Goal: Task Accomplishment & Management: Manage account settings

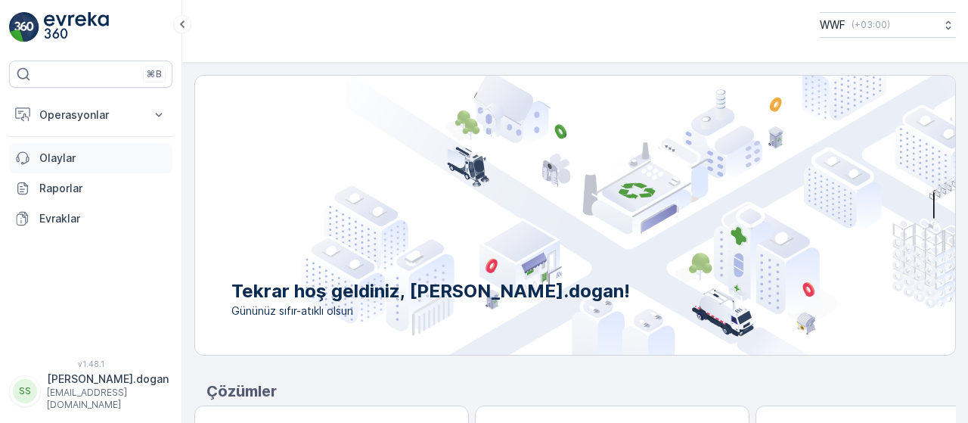
click at [56, 163] on p "Olaylar" at bounding box center [102, 158] width 127 height 15
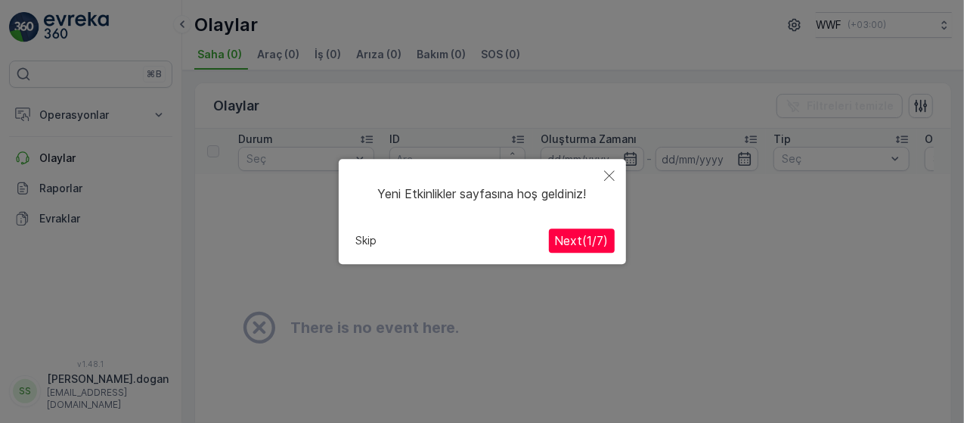
click at [612, 172] on icon "Close" at bounding box center [609, 175] width 11 height 11
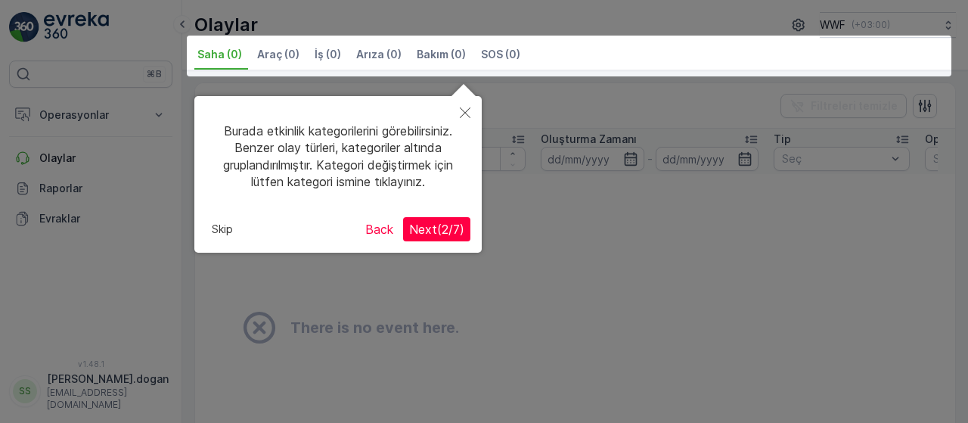
click at [386, 228] on button "Back" at bounding box center [379, 229] width 40 height 24
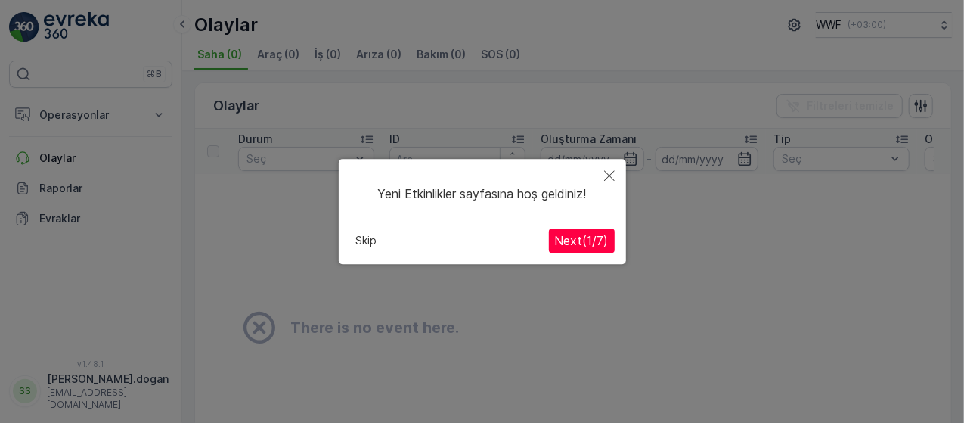
click at [607, 171] on icon "Close" at bounding box center [609, 175] width 11 height 11
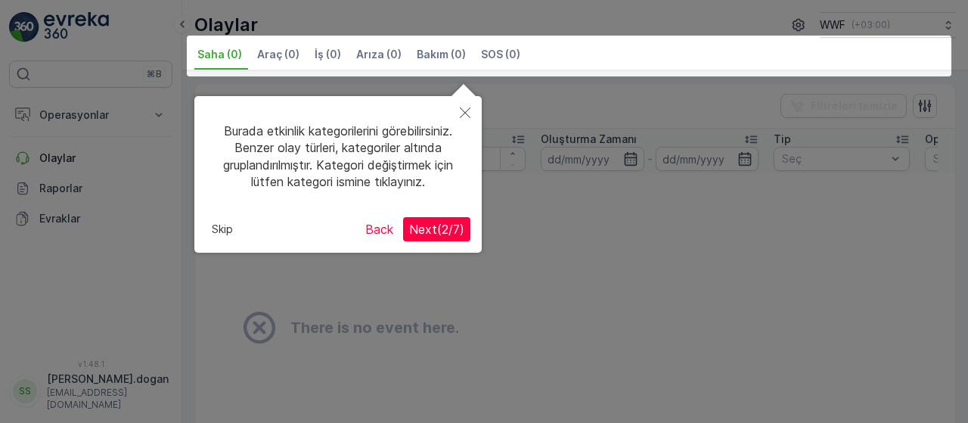
click at [471, 112] on button "Close" at bounding box center [465, 113] width 33 height 35
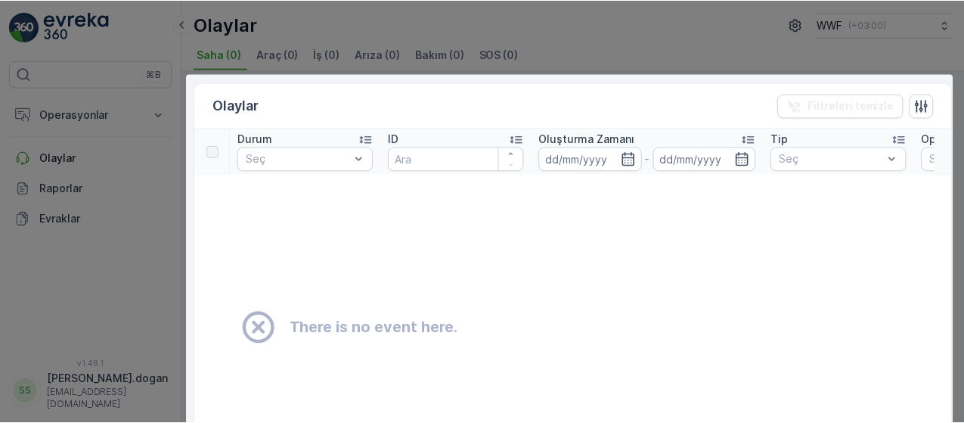
scroll to position [172, 0]
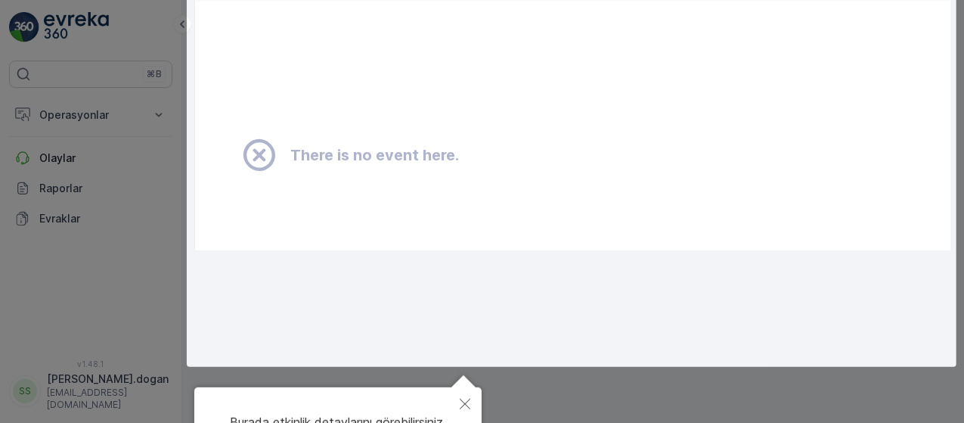
click at [148, 262] on div at bounding box center [482, 125] width 964 height 595
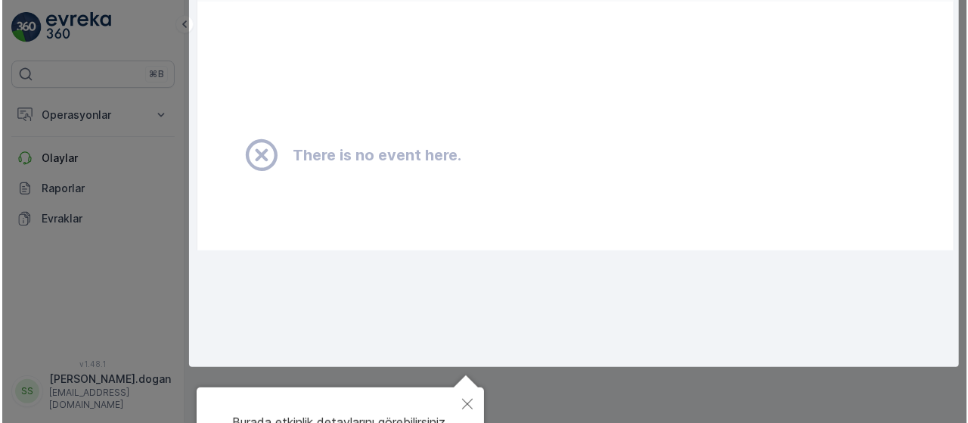
scroll to position [0, 0]
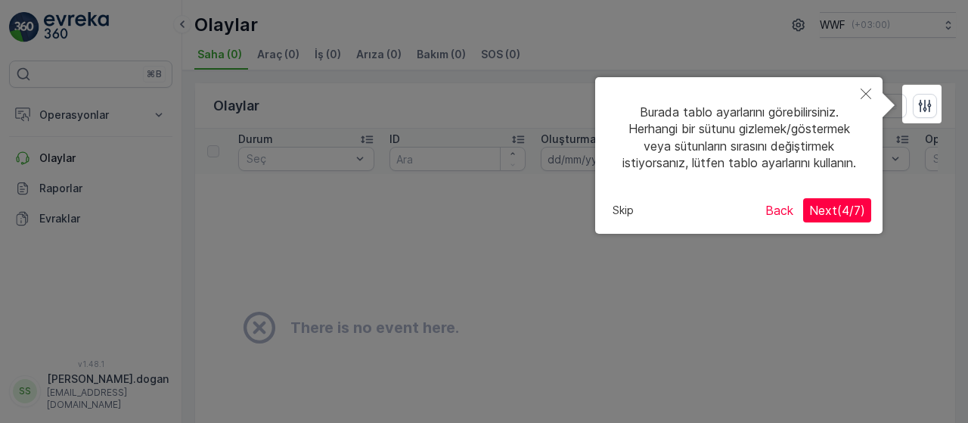
click at [862, 93] on icon "Close" at bounding box center [866, 94] width 11 height 11
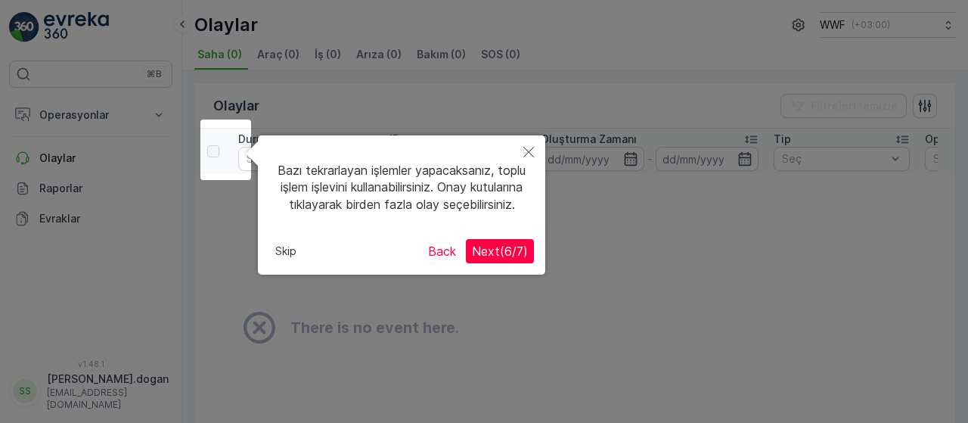
click at [449, 263] on button "Back" at bounding box center [442, 251] width 40 height 24
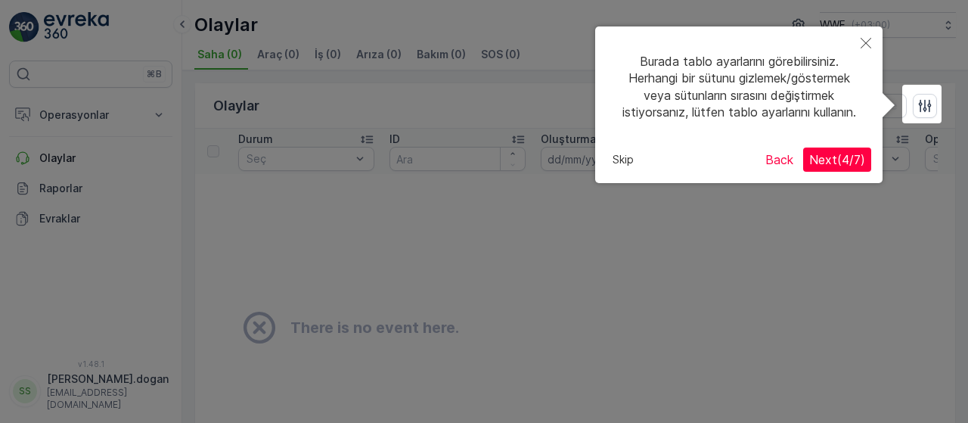
click at [841, 160] on span "Next ( 4 / 7 )" at bounding box center [837, 159] width 56 height 15
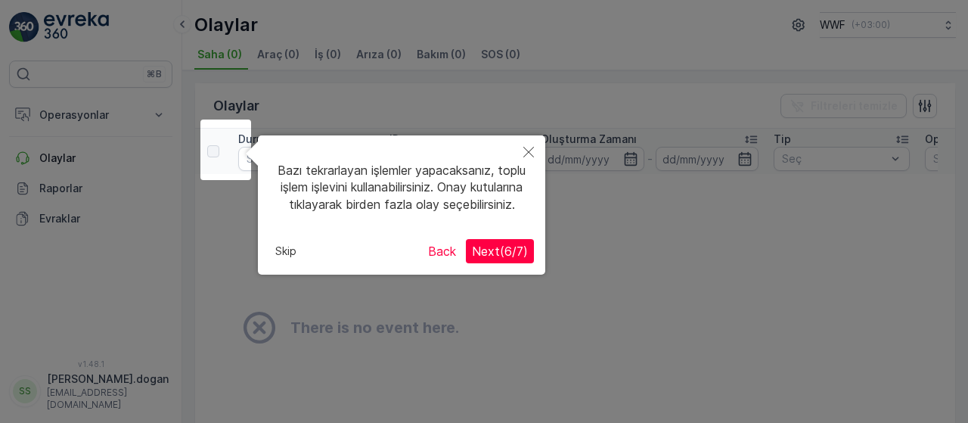
click at [536, 259] on div "Bazı tekrarlayan işlemler yapacaksanız, toplu işlem işlevini kullanabilirsiniz.…" at bounding box center [401, 204] width 287 height 139
click at [515, 259] on span "Next ( 6 / 7 )" at bounding box center [500, 251] width 56 height 15
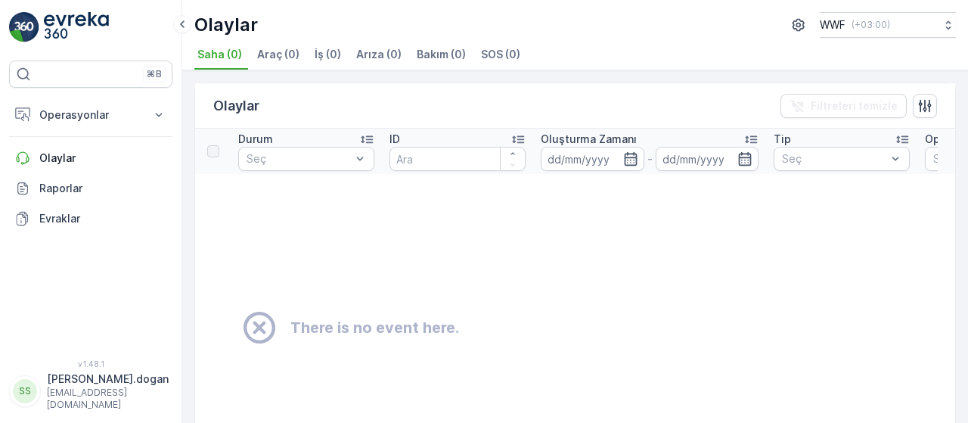
click at [95, 399] on p "slymndogan27@gmail.com" at bounding box center [108, 399] width 122 height 24
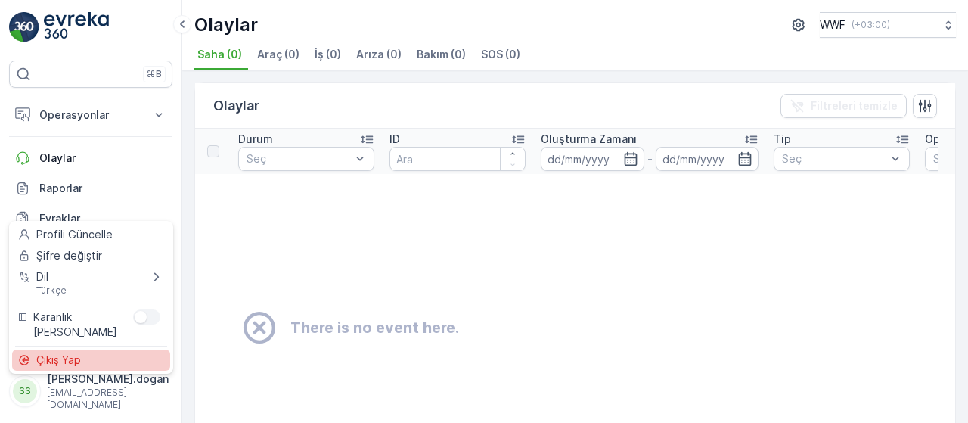
click at [91, 355] on div "Çıkış Yap" at bounding box center [91, 359] width 158 height 21
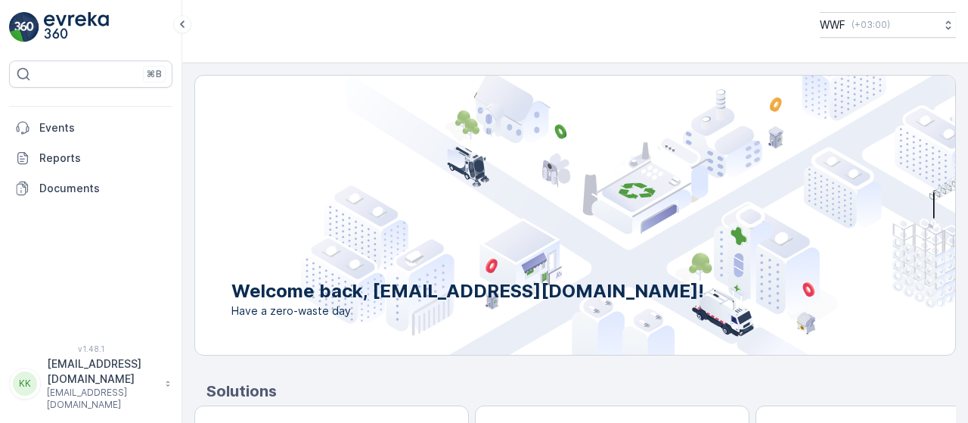
click at [74, 20] on img at bounding box center [76, 27] width 65 height 30
click at [188, 21] on icon at bounding box center [182, 24] width 17 height 18
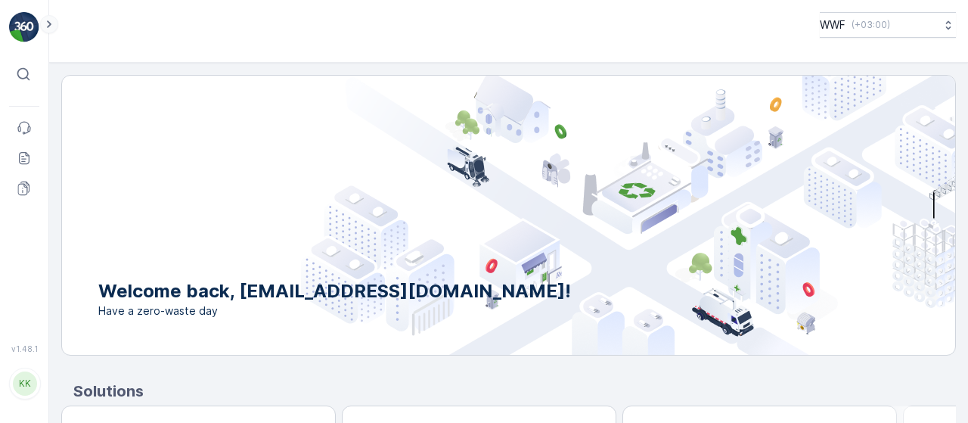
click at [51, 19] on icon at bounding box center [49, 24] width 17 height 18
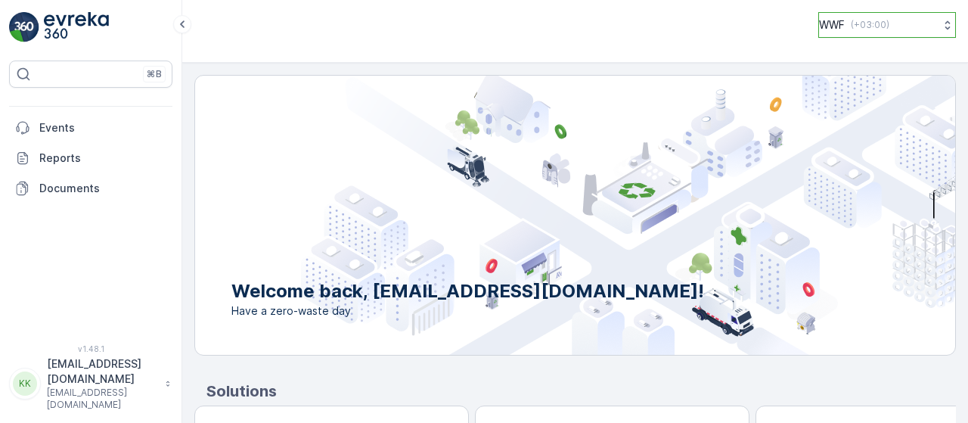
click at [940, 28] on icon at bounding box center [947, 24] width 15 height 15
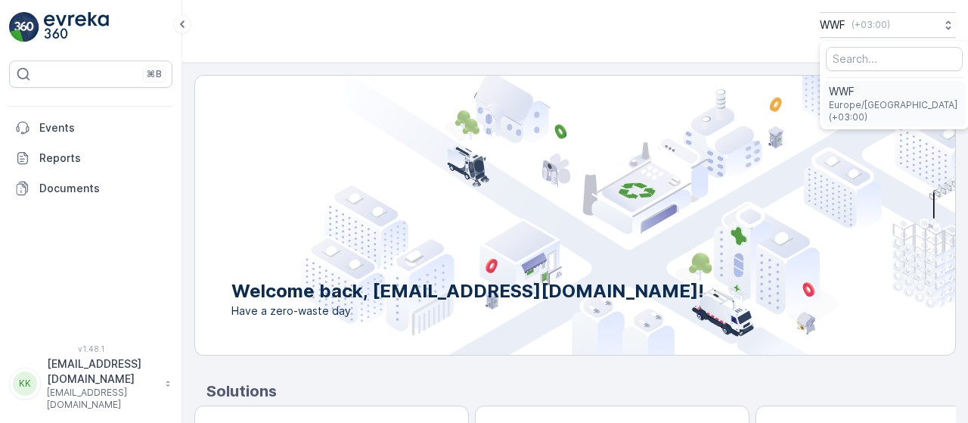
click at [865, 99] on span "Europe/Istanbul (+03:00)" at bounding box center [894, 111] width 131 height 24
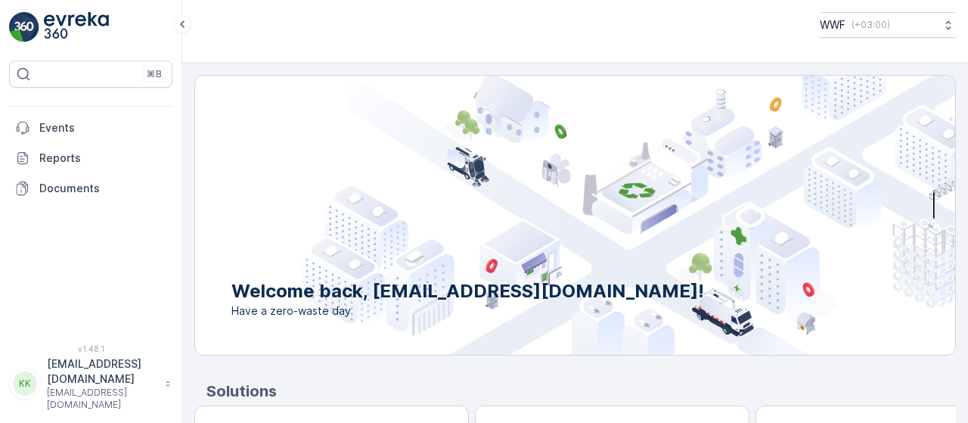
click at [116, 387] on p "[EMAIL_ADDRESS][DOMAIN_NAME]" at bounding box center [102, 371] width 110 height 30
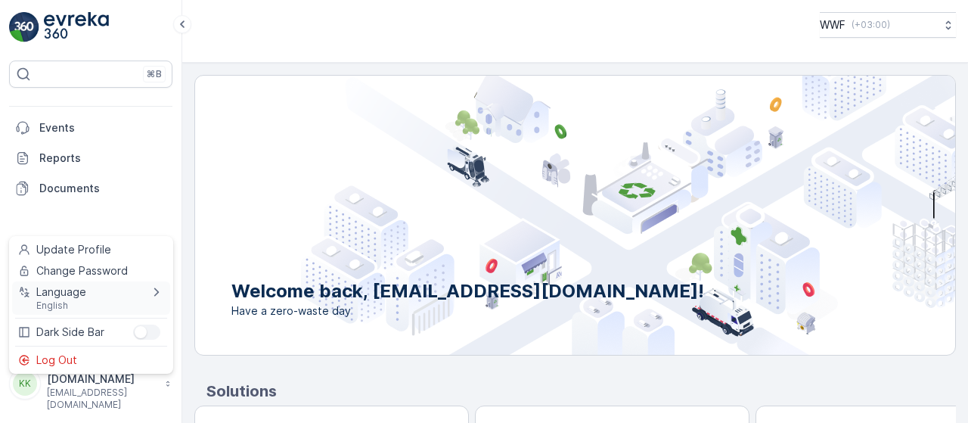
click at [97, 308] on div "Language English" at bounding box center [91, 297] width 158 height 33
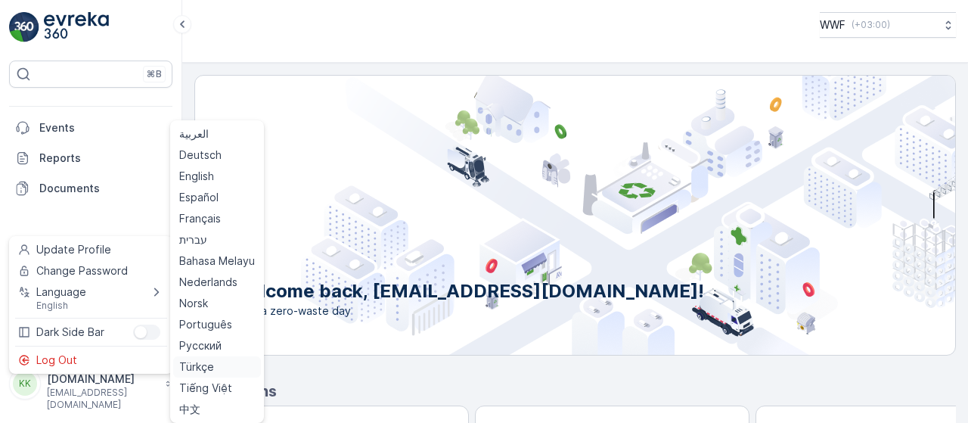
click at [198, 370] on span "Türkçe" at bounding box center [196, 366] width 35 height 15
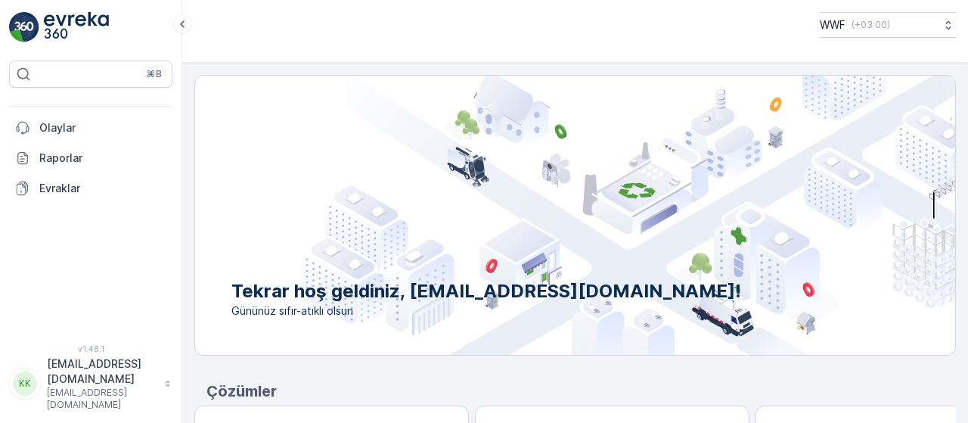
scroll to position [76, 0]
